Goal: Information Seeking & Learning: Check status

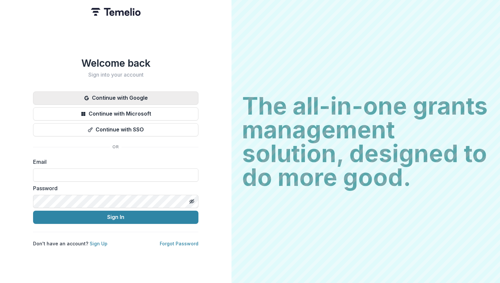
click at [141, 94] on button "Continue with Google" at bounding box center [115, 98] width 165 height 13
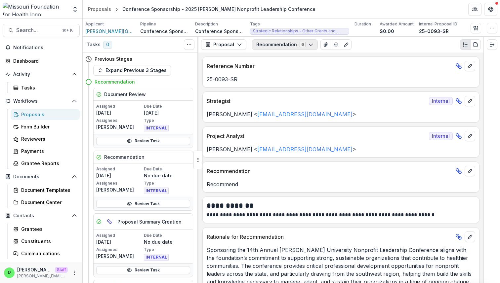
click at [309, 45] on icon "button" at bounding box center [310, 44] width 5 height 5
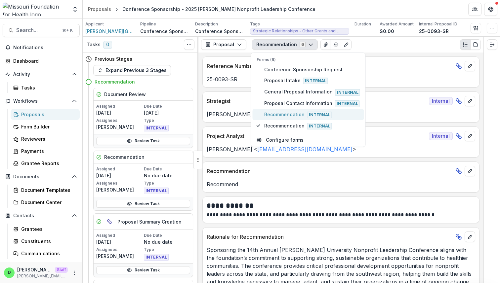
click at [290, 114] on span "Recommendation Internal" at bounding box center [312, 114] width 96 height 7
click at [296, 113] on span "Recommendation Internal" at bounding box center [312, 114] width 96 height 7
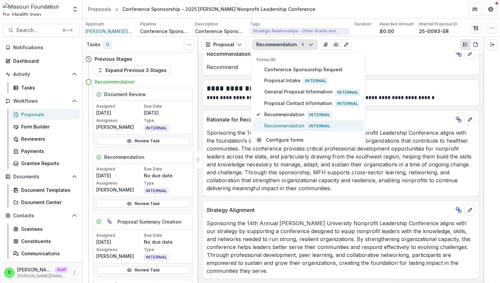
click at [288, 127] on span "Recommendation Internal" at bounding box center [312, 125] width 96 height 7
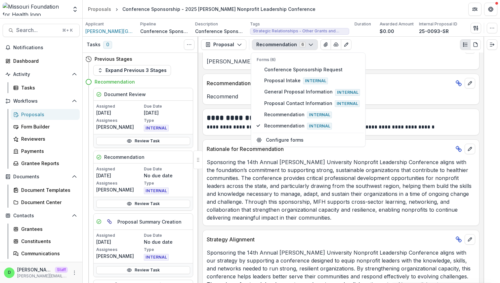
scroll to position [0, 0]
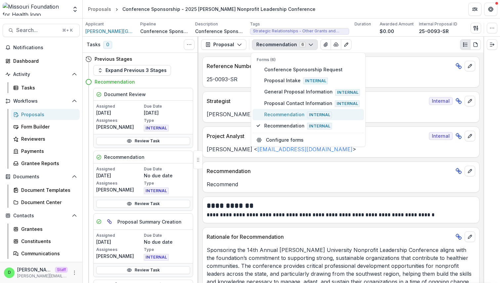
click at [291, 112] on span "Recommendation Internal" at bounding box center [312, 114] width 96 height 7
click at [288, 121] on button "Recommendation Internal" at bounding box center [307, 125] width 111 height 11
click at [290, 101] on span "Proposal Contact Information Internal" at bounding box center [312, 103] width 96 height 7
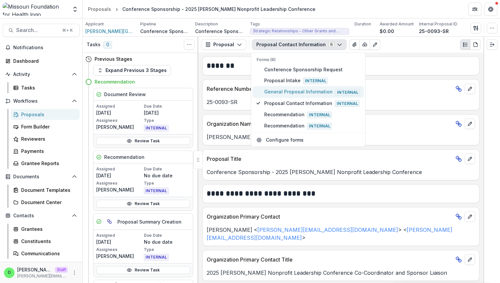
click at [285, 93] on span "General Proposal Information Internal" at bounding box center [312, 91] width 96 height 7
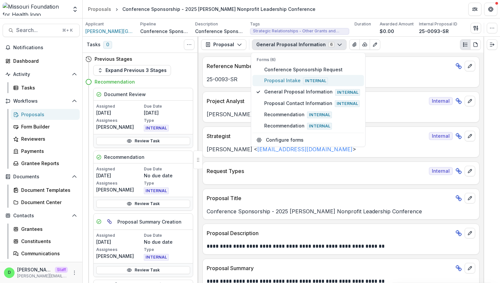
click at [281, 82] on span "Proposal Intake Internal" at bounding box center [312, 80] width 96 height 7
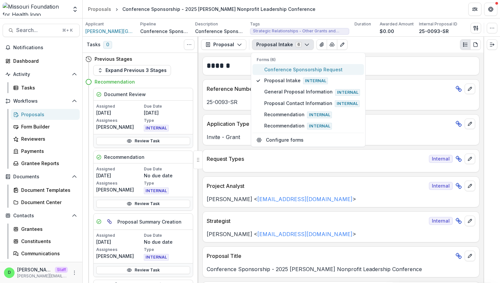
click at [291, 69] on span "Conference Sponsorship Request" at bounding box center [312, 69] width 96 height 7
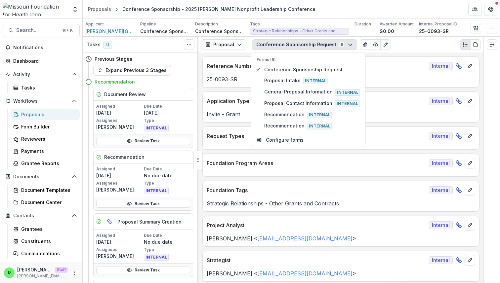
click at [399, 56] on div "**********" at bounding box center [340, 168] width 285 height 231
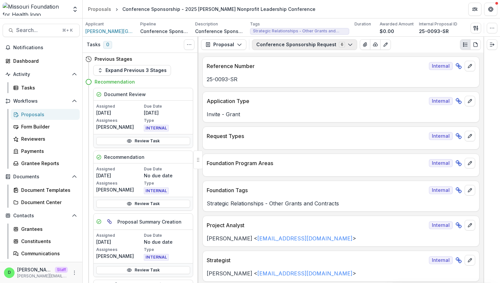
click at [347, 42] on icon "button" at bounding box center [349, 44] width 5 height 5
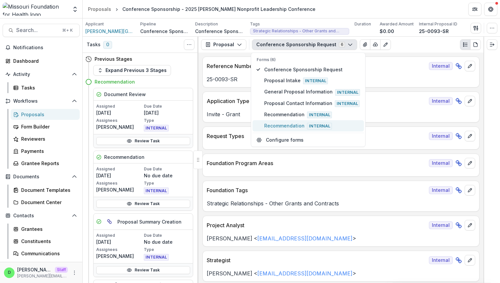
click at [285, 124] on span "Recommendation Internal" at bounding box center [312, 125] width 96 height 7
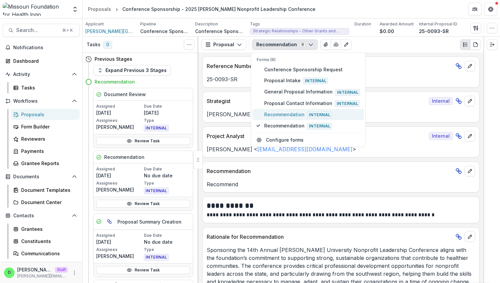
click at [288, 113] on span "Recommendation Internal" at bounding box center [312, 114] width 96 height 7
click at [282, 126] on span "Recommendation Internal" at bounding box center [312, 125] width 96 height 7
click at [277, 115] on span "Recommendation Internal" at bounding box center [312, 114] width 96 height 7
click at [277, 104] on span "Proposal Contact Information Internal" at bounding box center [312, 103] width 96 height 7
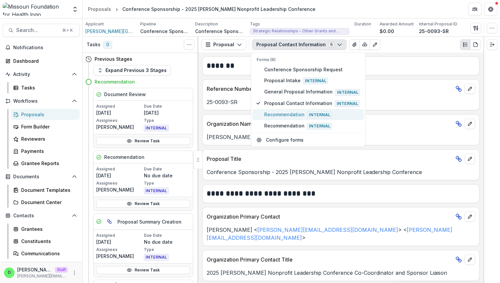
click at [277, 114] on span "Recommendation Internal" at bounding box center [312, 114] width 96 height 7
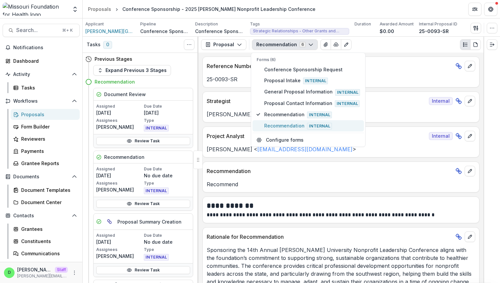
click at [280, 124] on span "Recommendation Internal" at bounding box center [312, 125] width 96 height 7
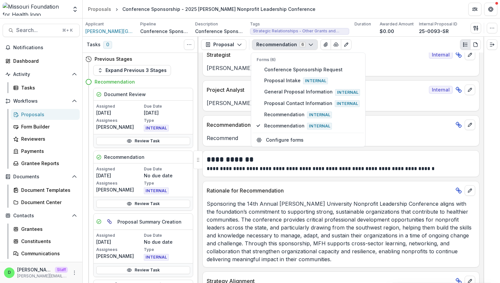
scroll to position [54, 0]
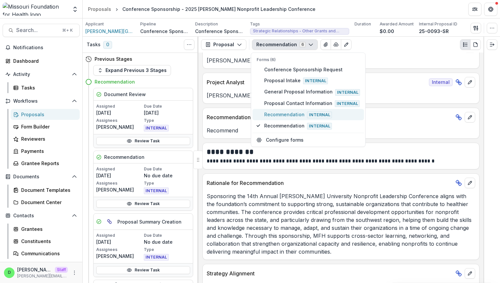
click at [289, 111] on span "Recommendation Internal" at bounding box center [312, 114] width 96 height 7
click at [288, 124] on span "Recommendation Internal" at bounding box center [312, 125] width 96 height 7
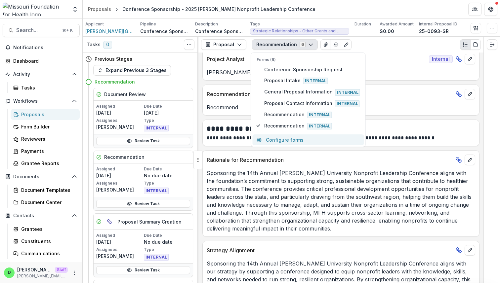
scroll to position [118, 0]
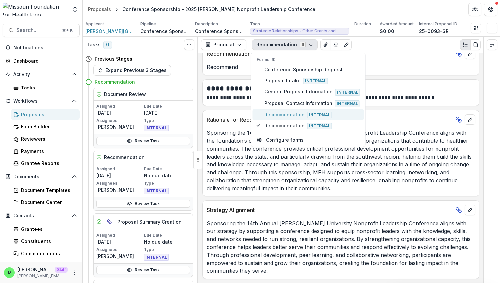
click at [287, 116] on span "Recommendation Internal" at bounding box center [312, 114] width 96 height 7
click at [286, 124] on span "Recommendation Internal" at bounding box center [312, 125] width 96 height 7
click at [371, 109] on div "**********" at bounding box center [340, 168] width 285 height 231
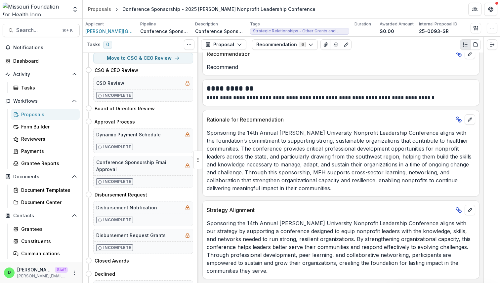
scroll to position [255, 0]
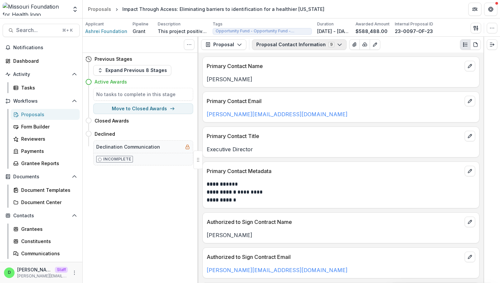
click at [309, 45] on button "Proposal Contact Information 9" at bounding box center [299, 44] width 95 height 11
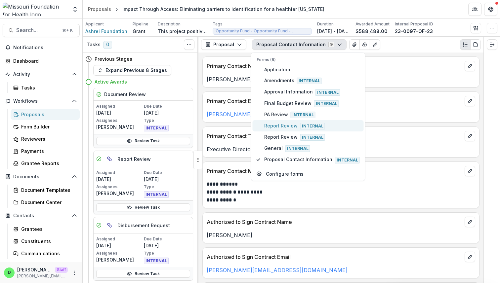
click at [273, 125] on span "Report Review Internal" at bounding box center [312, 125] width 96 height 7
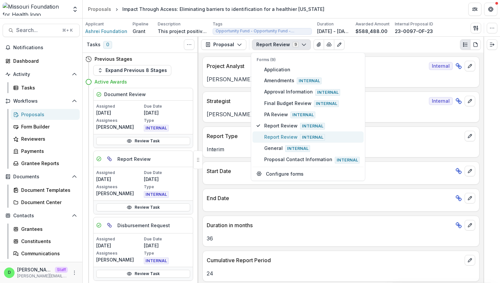
click at [277, 134] on span "Report Review Internal" at bounding box center [312, 137] width 96 height 7
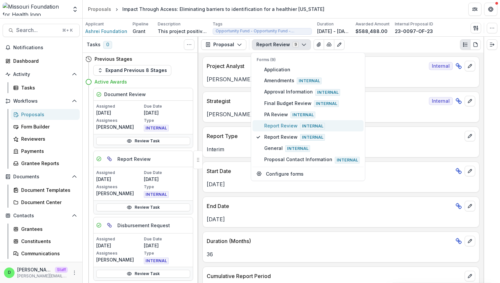
click at [277, 126] on span "Report Review Internal" at bounding box center [312, 125] width 96 height 7
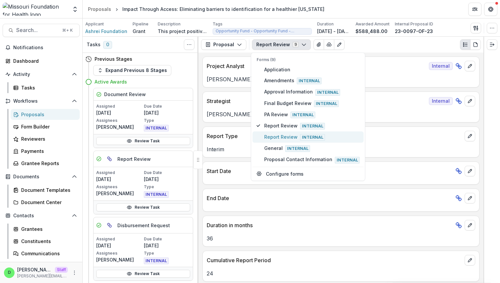
click at [279, 137] on span "Report Review Internal" at bounding box center [312, 137] width 96 height 7
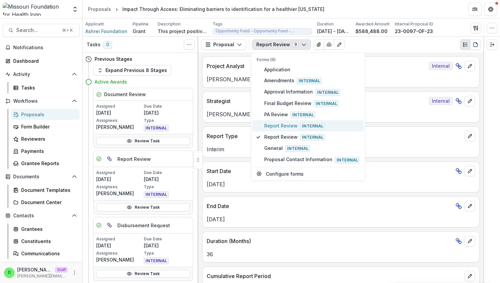
click at [279, 124] on span "Report Review Internal" at bounding box center [312, 125] width 96 height 7
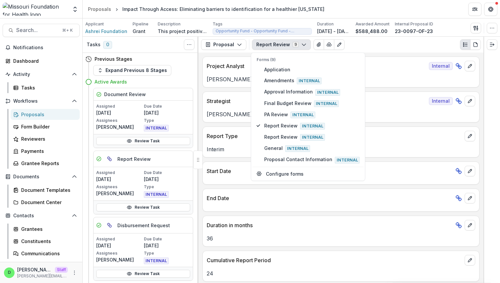
click at [302, 17] on header "Proposals Impact Through Access: Eliminating barriers to identification for a h…" at bounding box center [291, 9] width 417 height 18
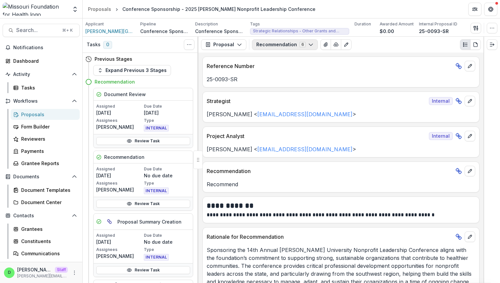
click at [311, 44] on button "Recommendation 6" at bounding box center [285, 44] width 66 height 11
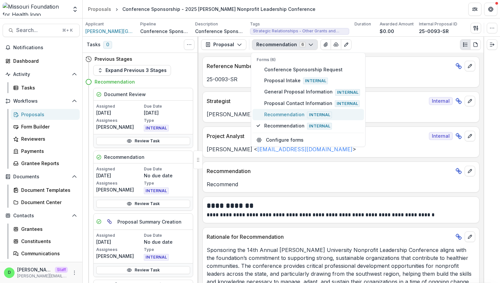
click at [314, 117] on button "Recommendation Internal" at bounding box center [307, 114] width 111 height 11
click at [307, 124] on span "Internal" at bounding box center [319, 126] width 25 height 7
click at [383, 169] on p "Recommendation" at bounding box center [330, 171] width 246 height 8
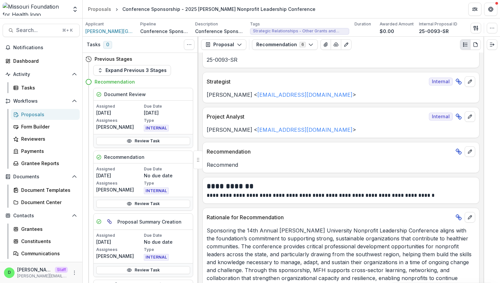
scroll to position [21, 0]
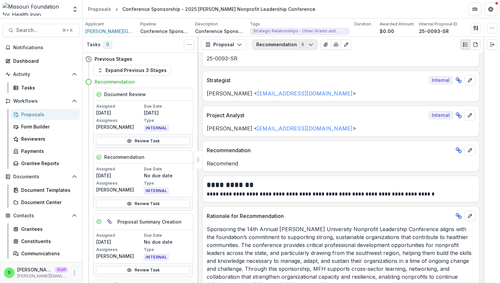
click at [309, 49] on button "Recommendation 6" at bounding box center [285, 44] width 66 height 11
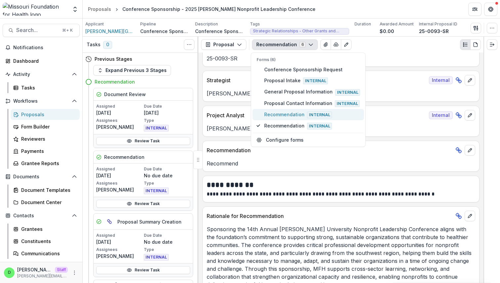
click at [307, 113] on span "Internal" at bounding box center [319, 115] width 25 height 7
click at [294, 122] on span "Recommendation Internal" at bounding box center [312, 125] width 96 height 7
click at [393, 105] on div "**********" at bounding box center [340, 168] width 285 height 231
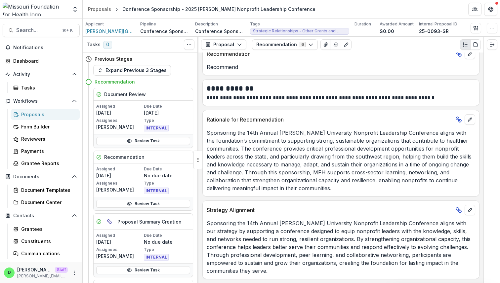
scroll to position [0, 0]
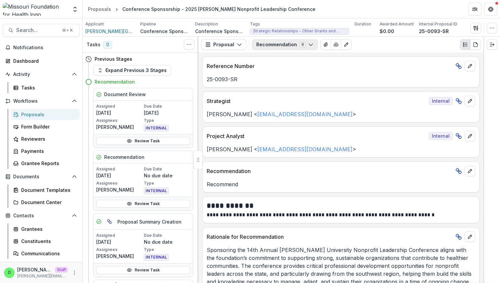
click at [284, 47] on button "Recommendation 6" at bounding box center [285, 44] width 66 height 11
click at [308, 45] on polyline "button" at bounding box center [310, 45] width 4 height 2
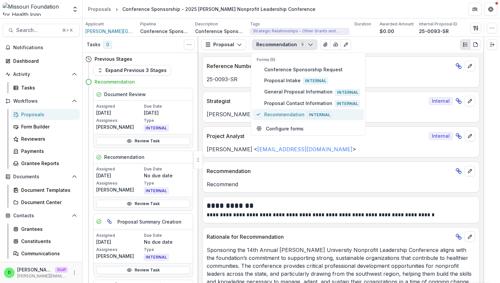
click at [290, 114] on span "Recommendation Internal" at bounding box center [312, 114] width 96 height 7
click at [327, 159] on div "**********" at bounding box center [340, 168] width 285 height 231
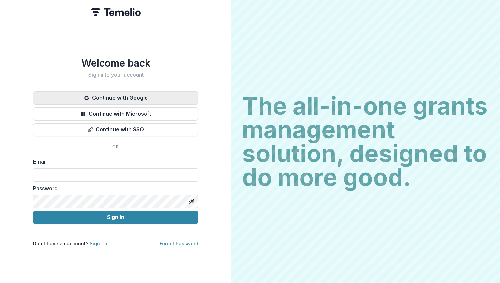
click at [166, 96] on button "Continue with Google" at bounding box center [115, 98] width 165 height 13
